Goal: Navigation & Orientation: Understand site structure

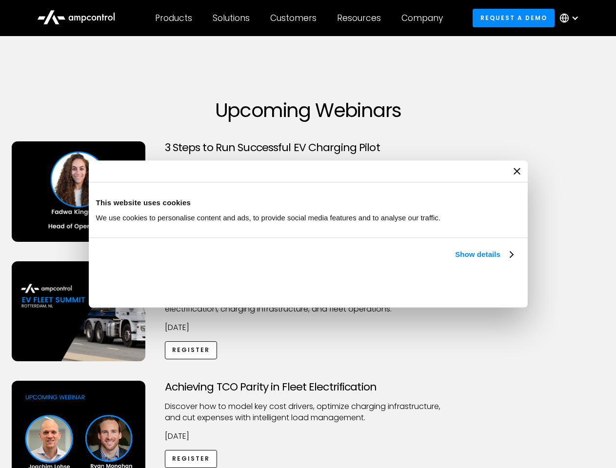
click at [455, 261] on link "Show details" at bounding box center [484, 255] width 58 height 12
click at [0, 0] on div "Necessary cookies help make a website usable by enabling basic functions like p…" at bounding box center [0, 0] width 0 height 0
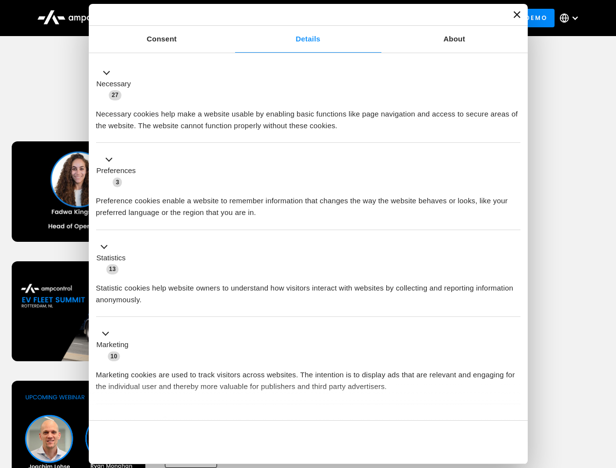
click at [521, 132] on div "Necessary cookies help make a website usable by enabling basic functions like p…" at bounding box center [308, 116] width 425 height 31
click at [300, 18] on div "Customers" at bounding box center [293, 18] width 46 height 11
click at [173, 18] on div "Products" at bounding box center [173, 18] width 37 height 11
click at [232, 18] on div "Solutions" at bounding box center [231, 18] width 37 height 11
click at [295, 18] on div "Customers" at bounding box center [293, 18] width 46 height 11
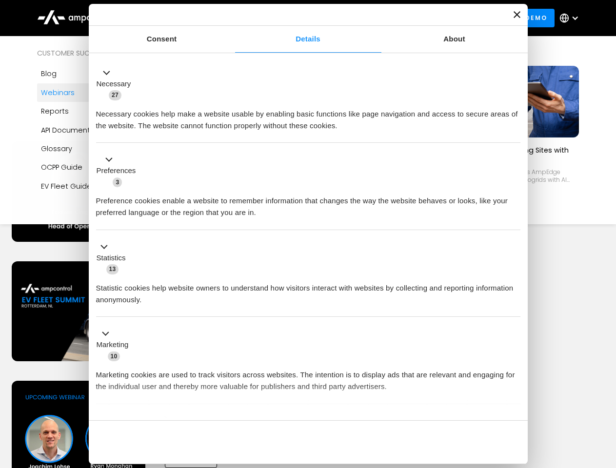
click at [361, 18] on div "Resources" at bounding box center [359, 18] width 44 height 11
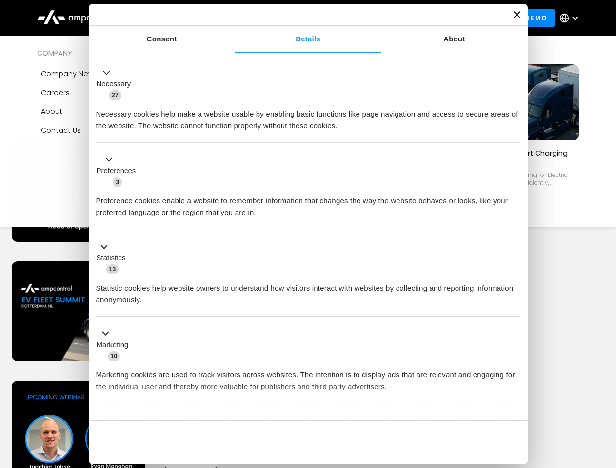
click at [426, 18] on div "Company" at bounding box center [422, 18] width 41 height 11
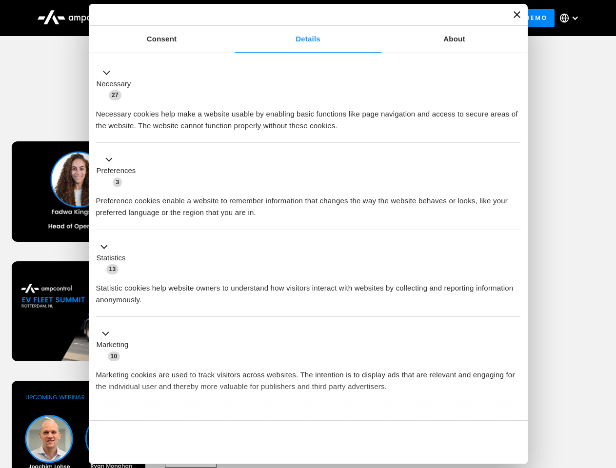
click at [572, 18] on div at bounding box center [575, 18] width 8 height 8
